Goal: Find contact information: Find contact information

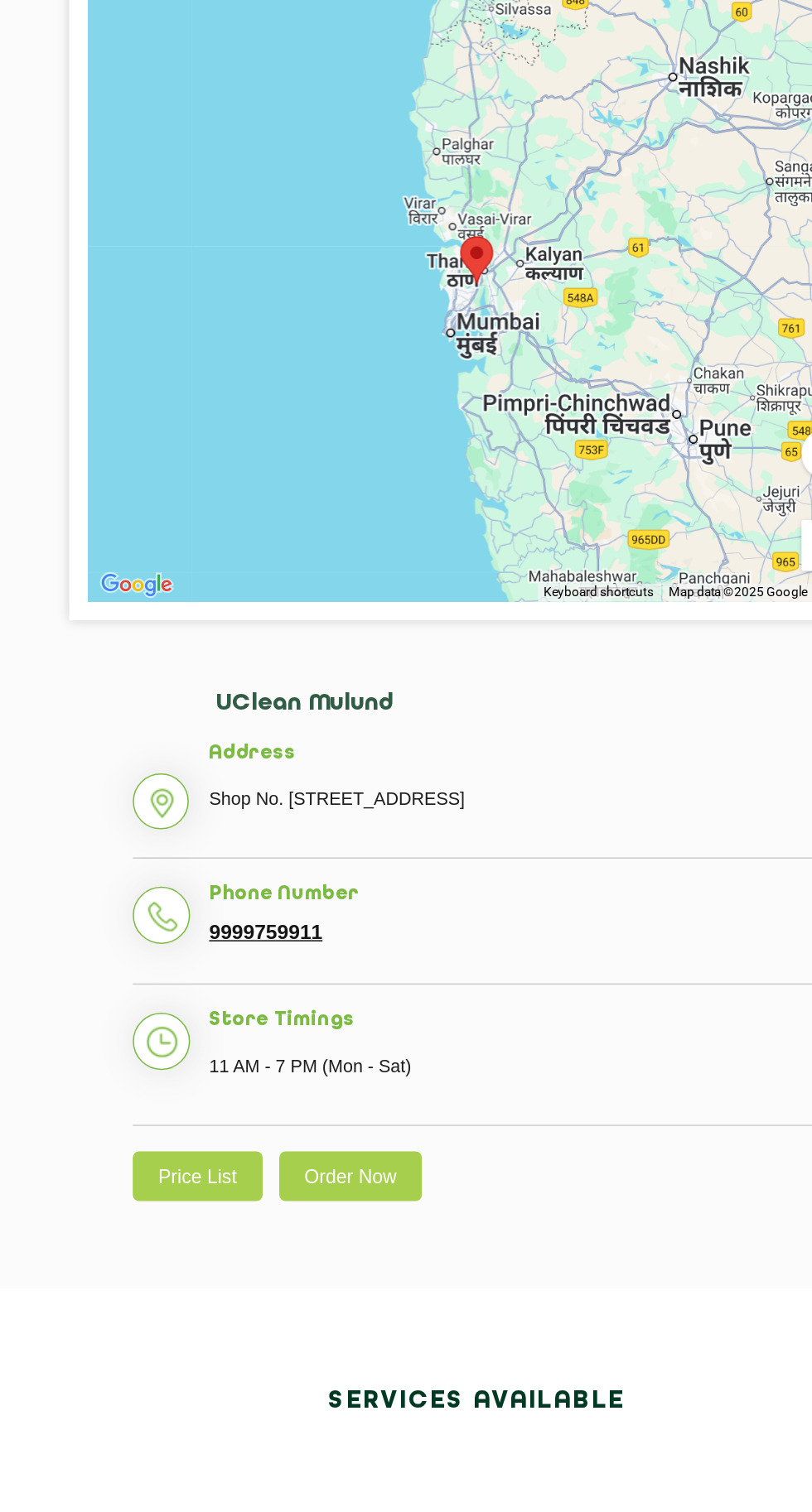
scroll to position [3, 0]
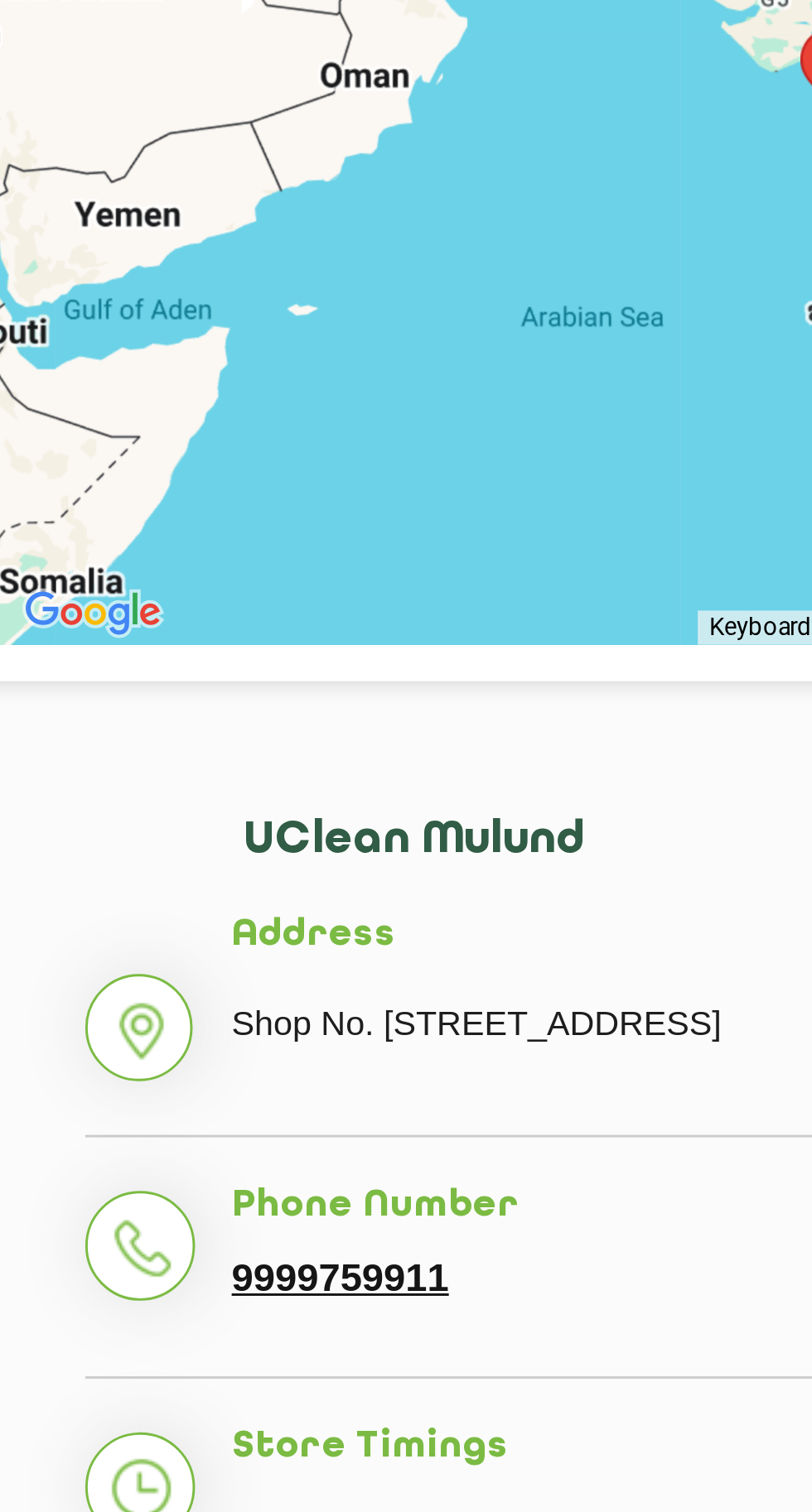
click at [268, 950] on link "9999759911" at bounding box center [269, 943] width 74 height 15
click at [276, 950] on link "9999759911" at bounding box center [269, 943] width 74 height 15
click at [281, 950] on link "9999759911" at bounding box center [269, 943] width 74 height 15
click at [271, 950] on link "9999759911" at bounding box center [269, 943] width 74 height 15
